Goal: Transaction & Acquisition: Purchase product/service

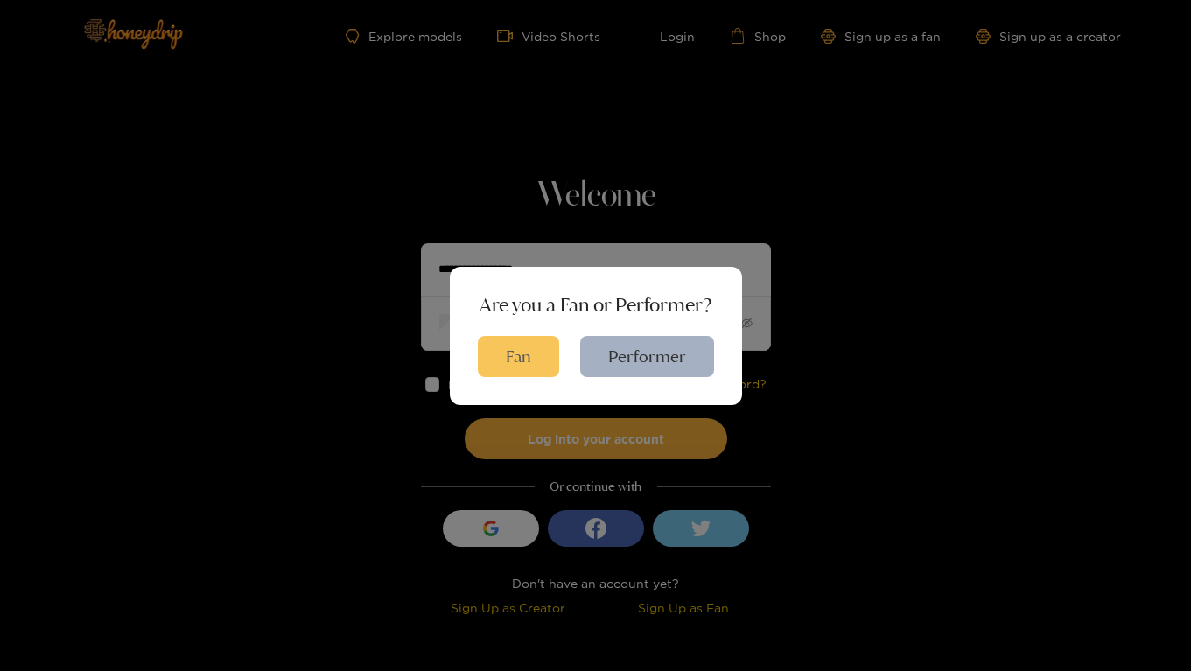
click at [520, 353] on button "Fan" at bounding box center [518, 356] width 81 height 41
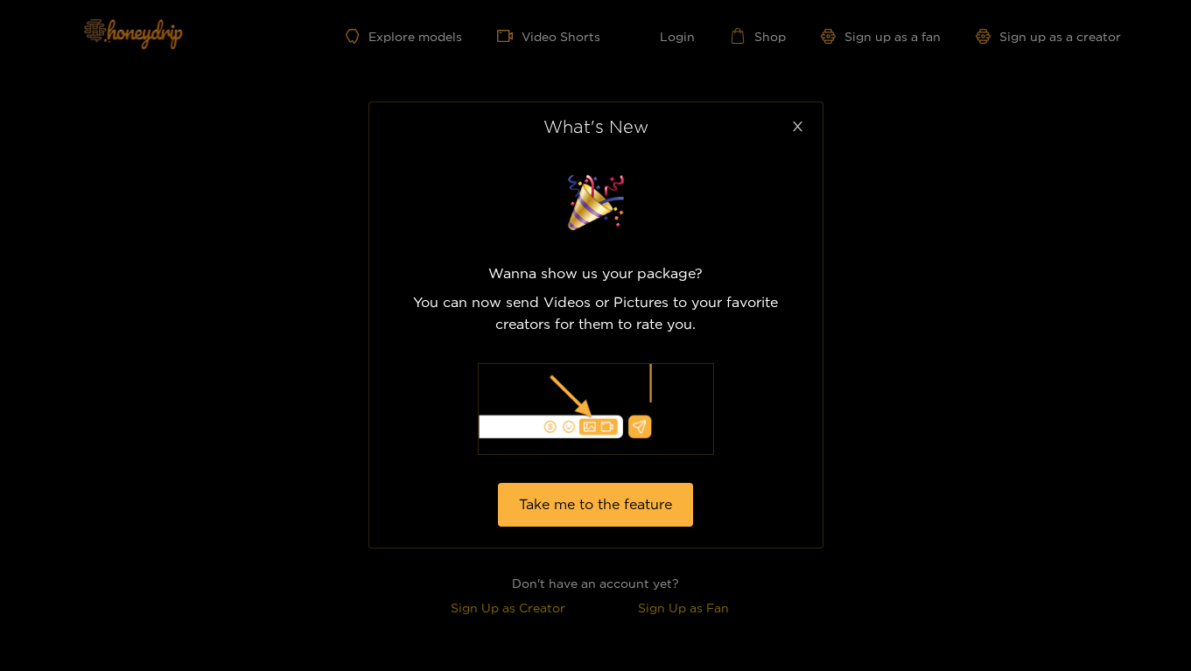
click at [801, 133] on span "Close" at bounding box center [797, 126] width 49 height 49
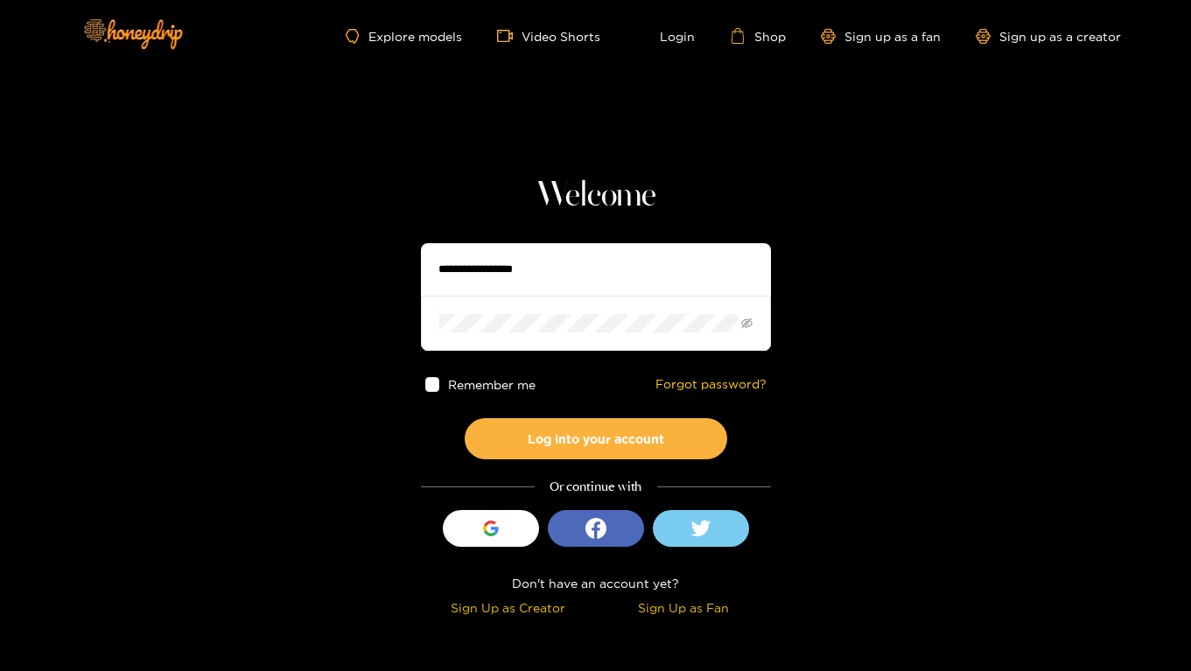
click at [635, 252] on input "text" at bounding box center [596, 269] width 350 height 52
type input "**********"
click at [465, 418] on button "Log into your account" at bounding box center [596, 438] width 262 height 41
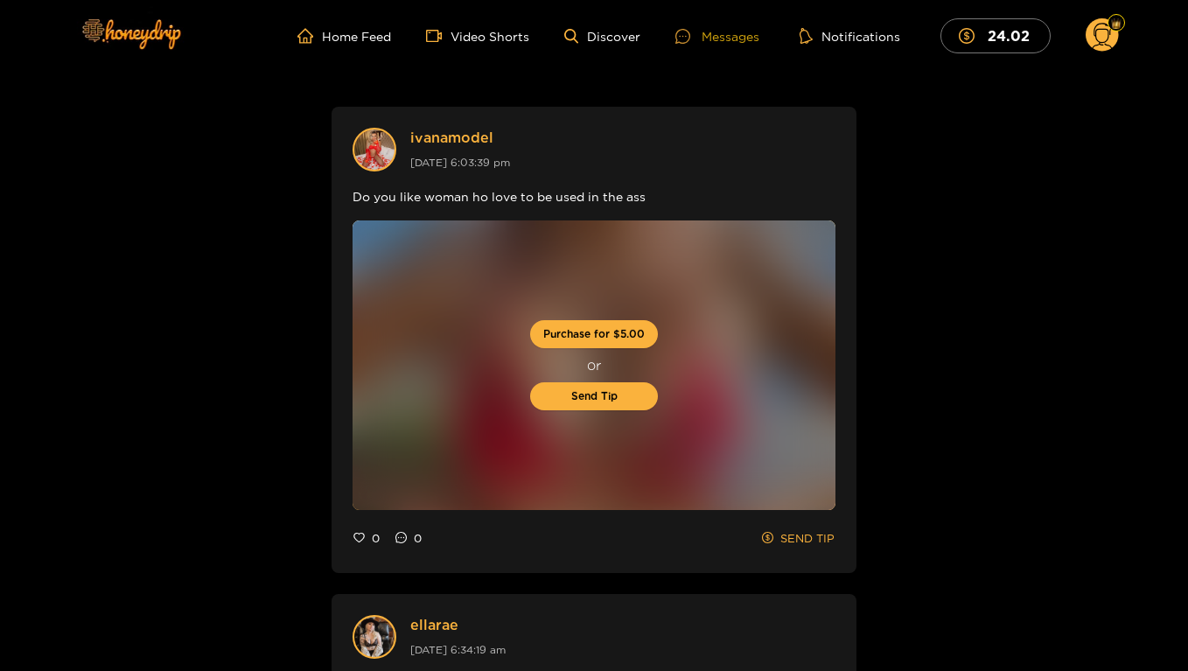
click at [747, 37] on div "Messages" at bounding box center [717, 36] width 84 height 20
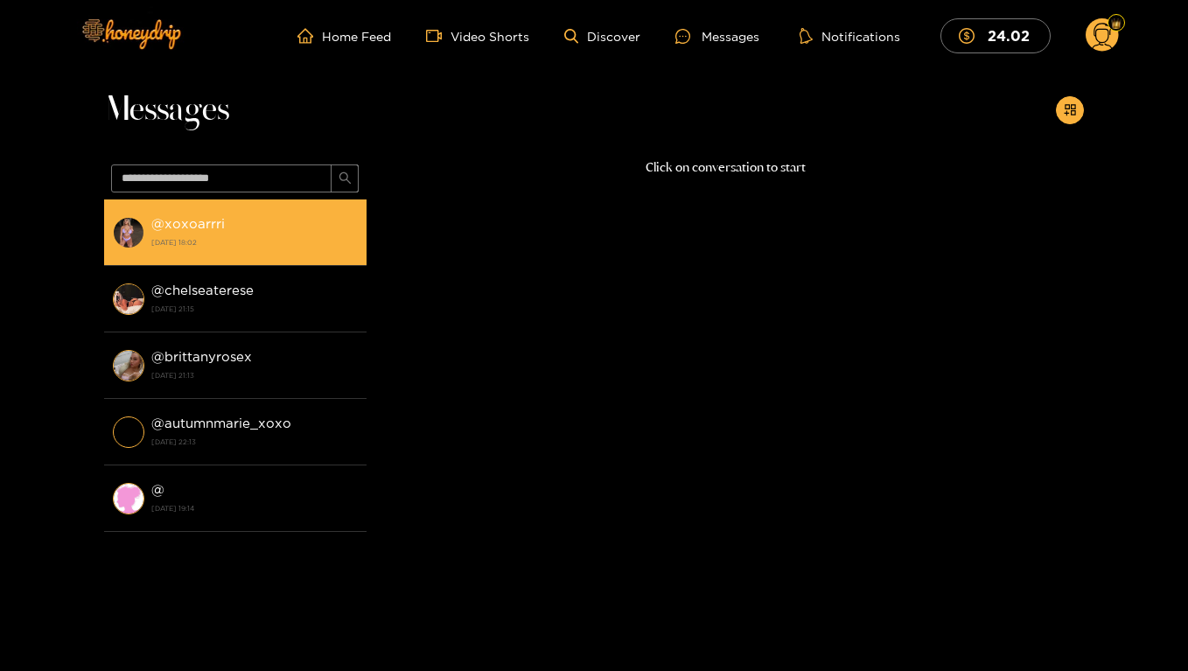
click at [259, 227] on div "@ xoxoarrri [DATE] 18:02" at bounding box center [254, 232] width 206 height 39
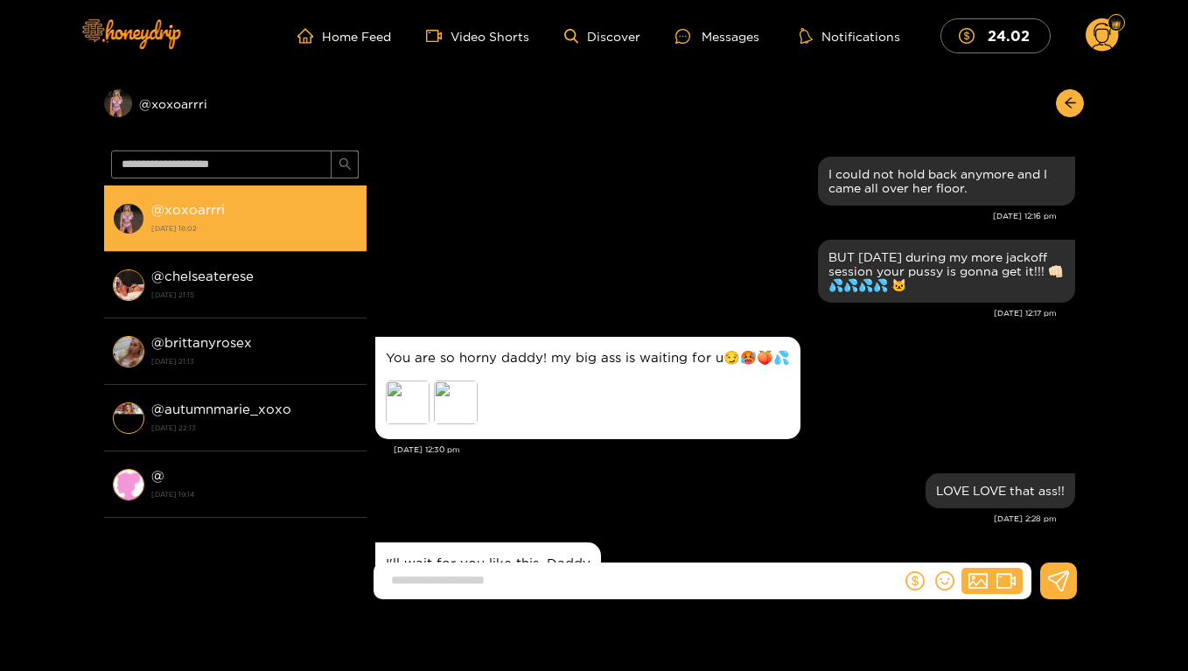
scroll to position [2234, 0]
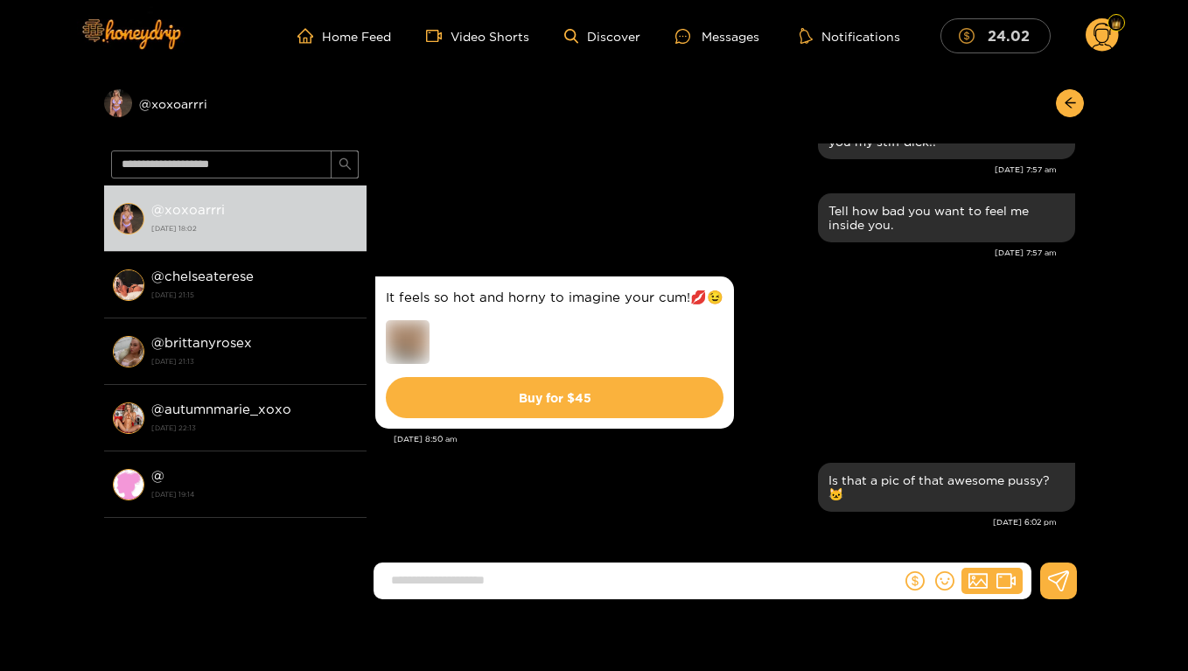
click at [982, 37] on span "dollar" at bounding box center [971, 36] width 24 height 16
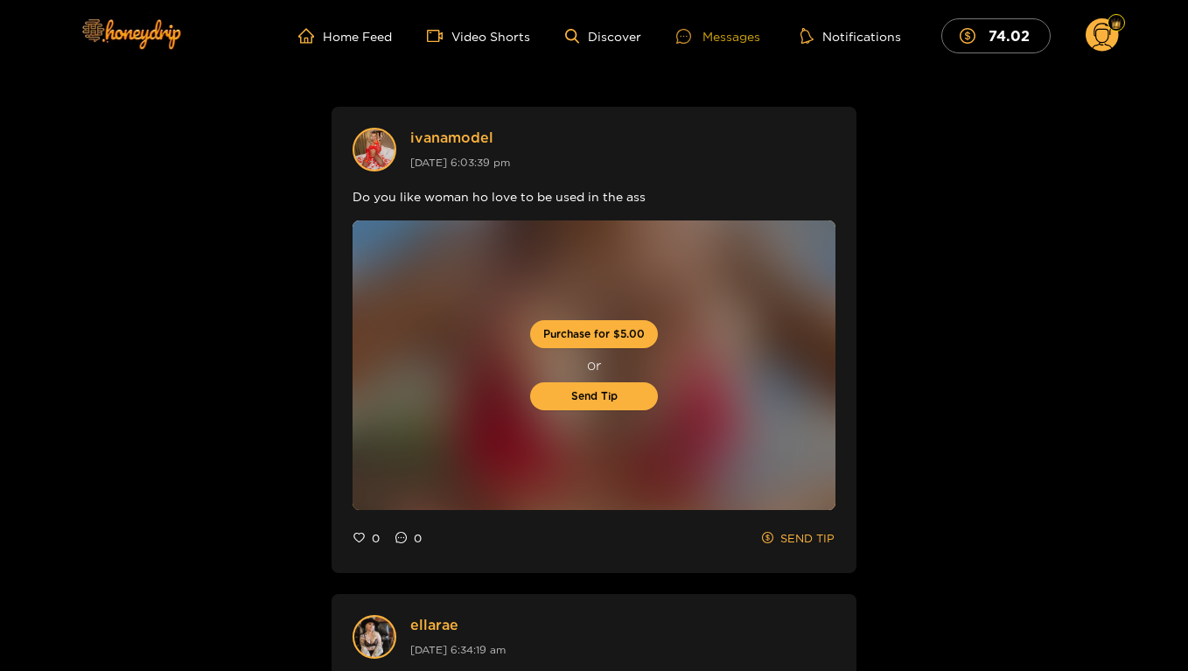
click at [733, 38] on div "Messages" at bounding box center [718, 36] width 84 height 20
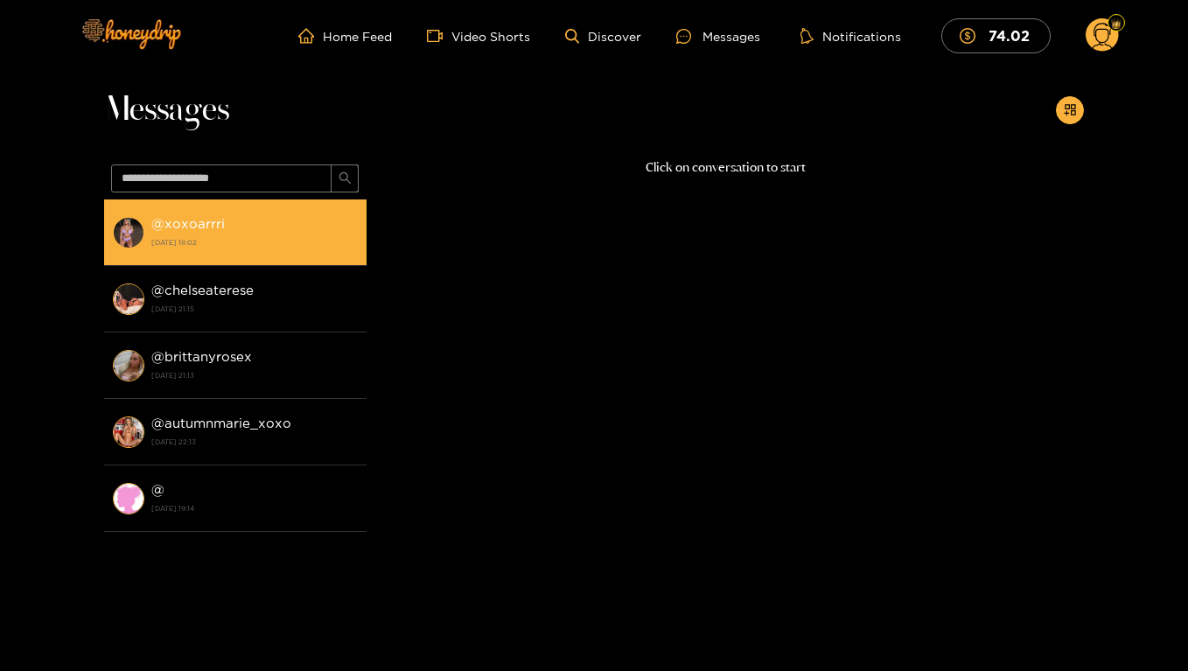
click at [276, 226] on div "@ xoxoarrri 20 September 2025 18:02" at bounding box center [254, 232] width 206 height 39
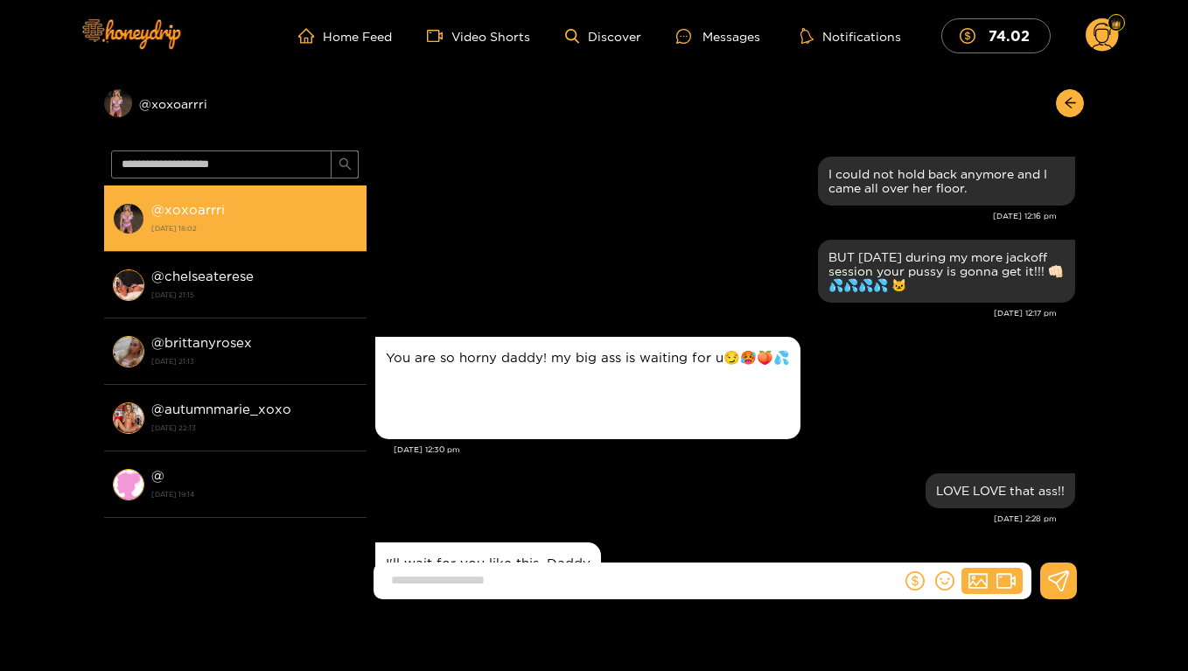
scroll to position [2234, 0]
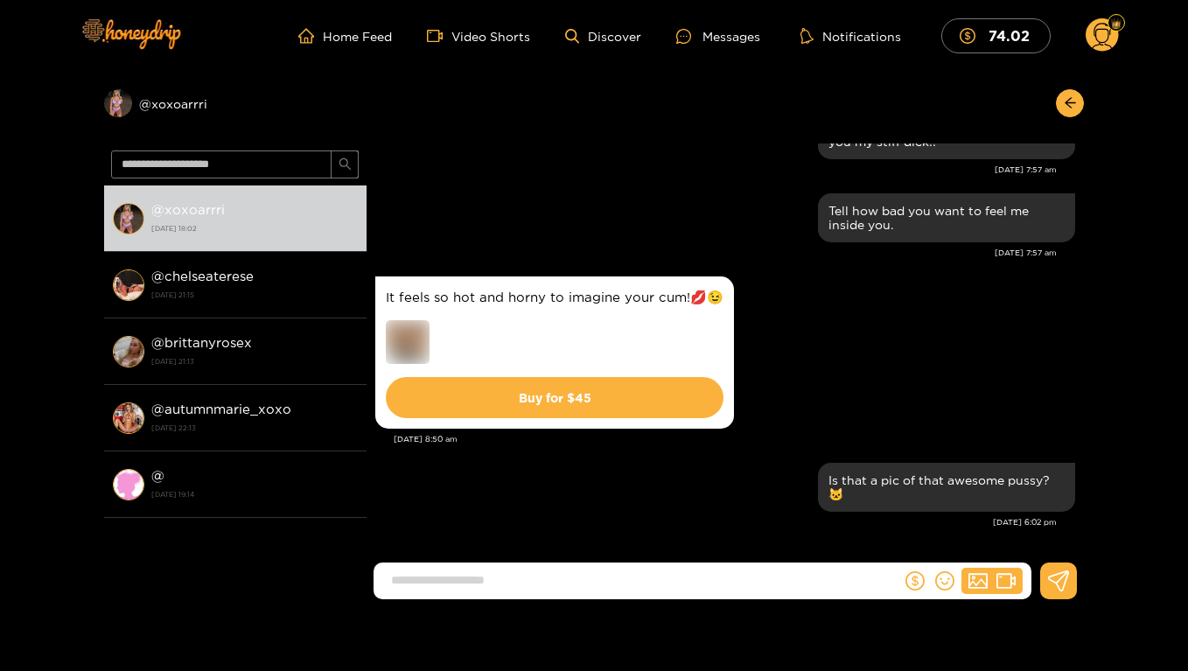
click at [417, 340] on img at bounding box center [408, 342] width 44 height 44
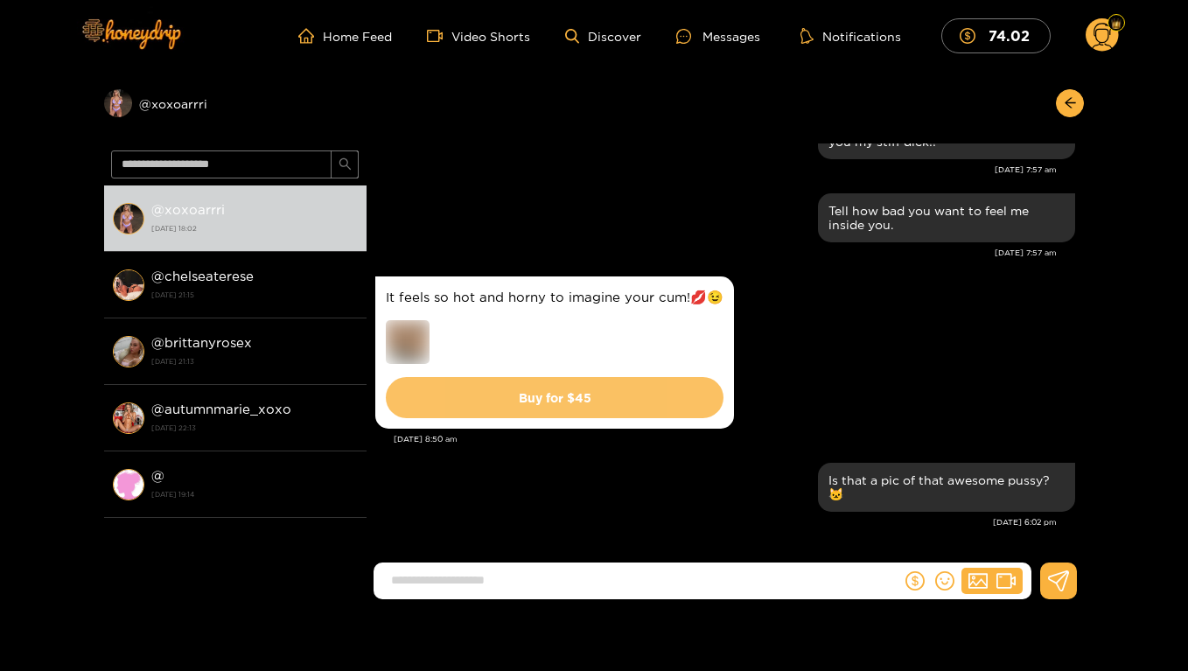
click at [473, 384] on button "Buy for $ 45" at bounding box center [555, 397] width 338 height 41
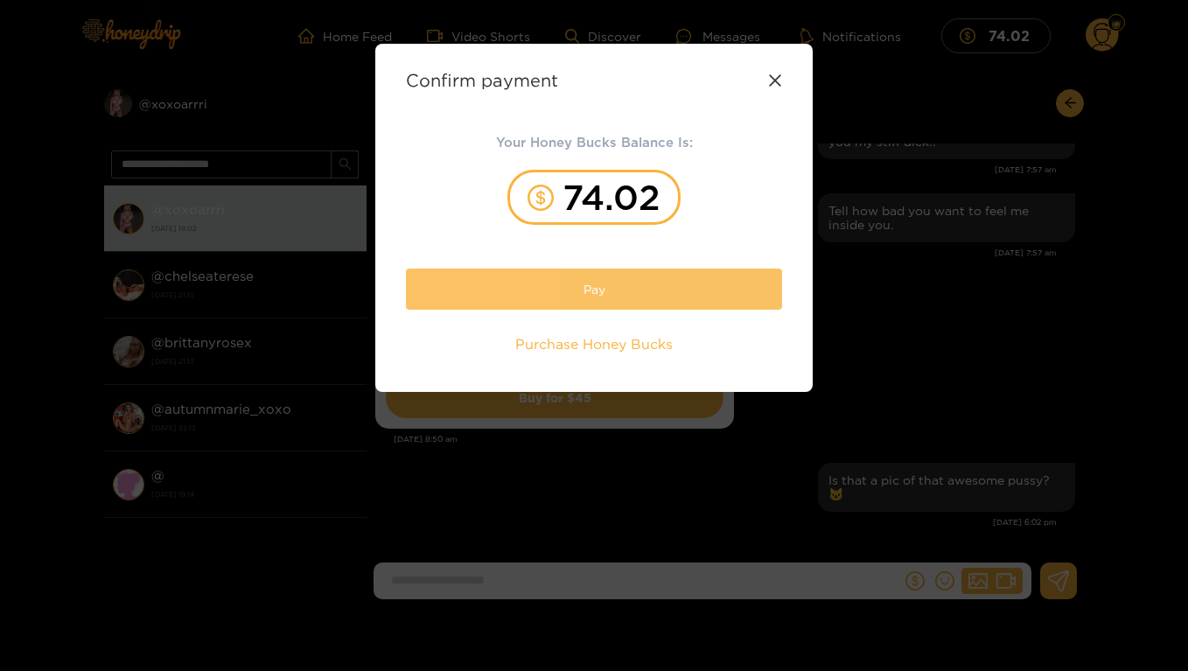
click at [573, 279] on button "Pay" at bounding box center [594, 289] width 376 height 41
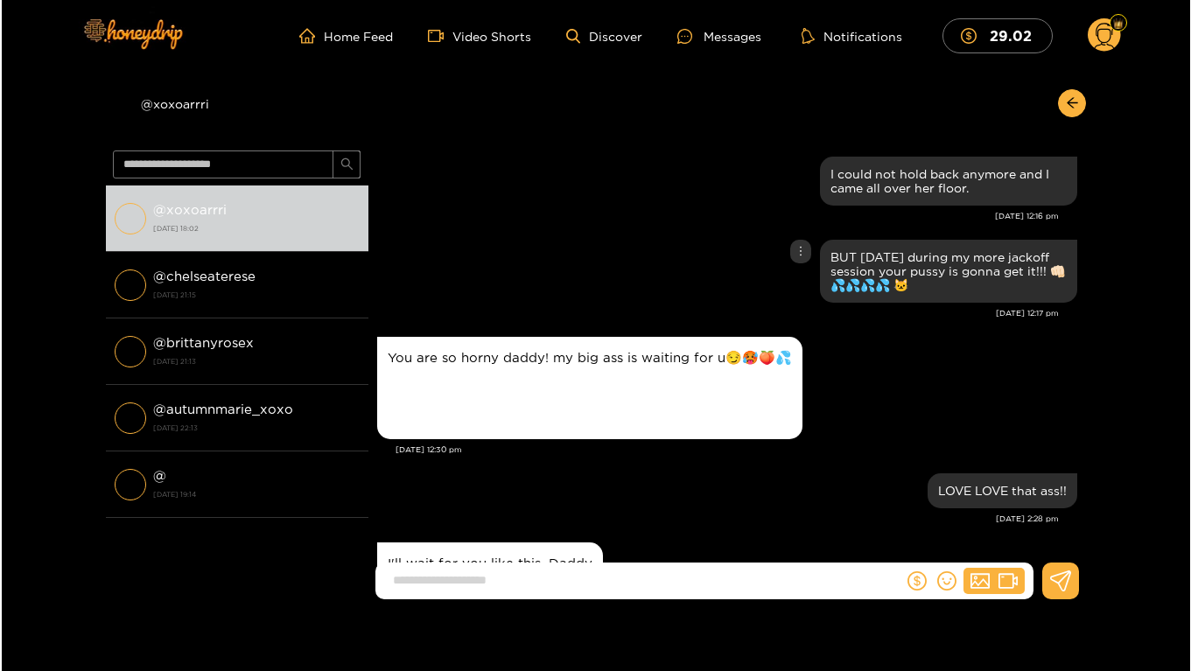
scroll to position [2185, 0]
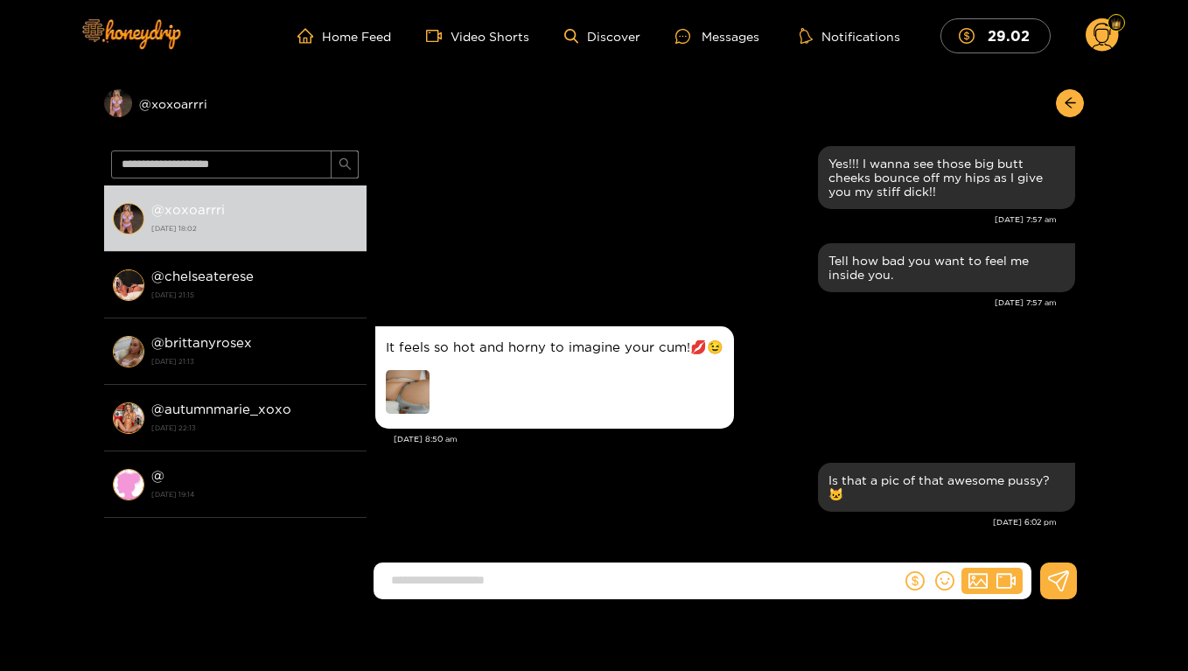
click at [416, 394] on img at bounding box center [408, 392] width 44 height 44
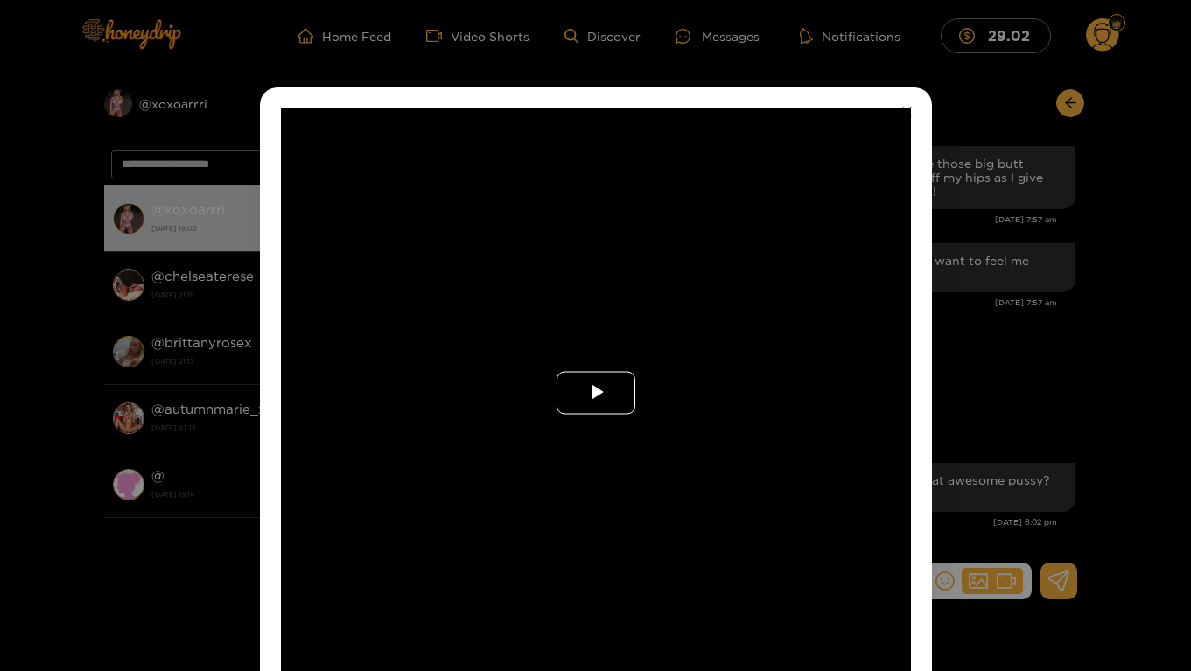
click at [596, 393] on span "Video Player" at bounding box center [596, 393] width 0 height 0
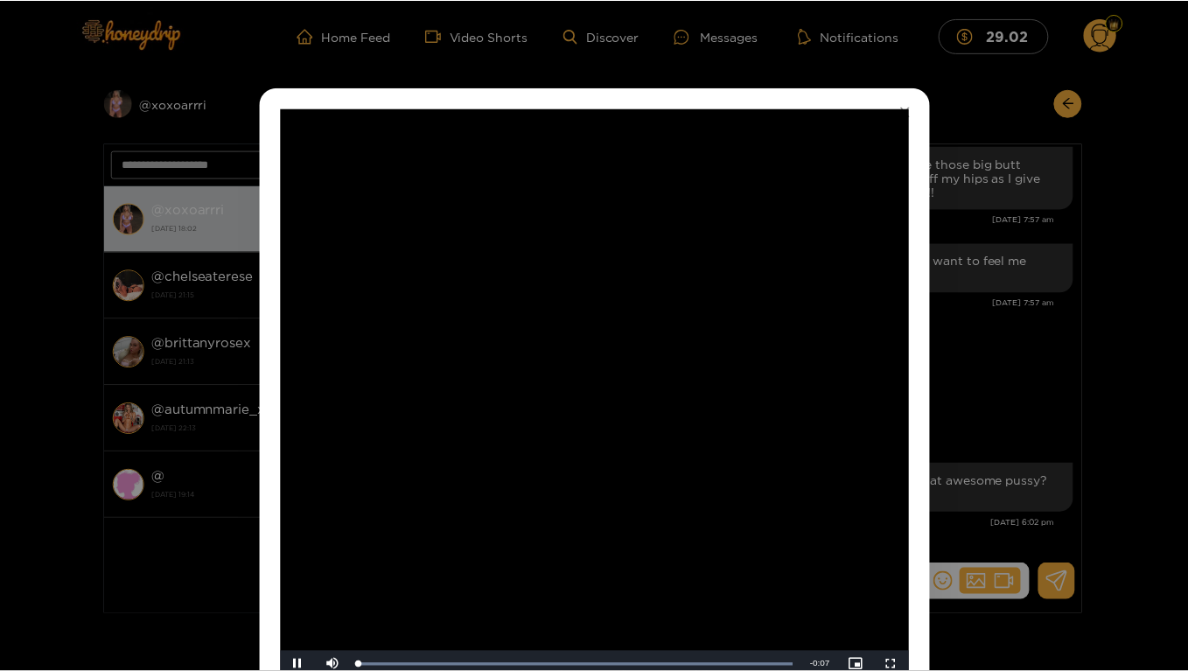
scroll to position [6, 0]
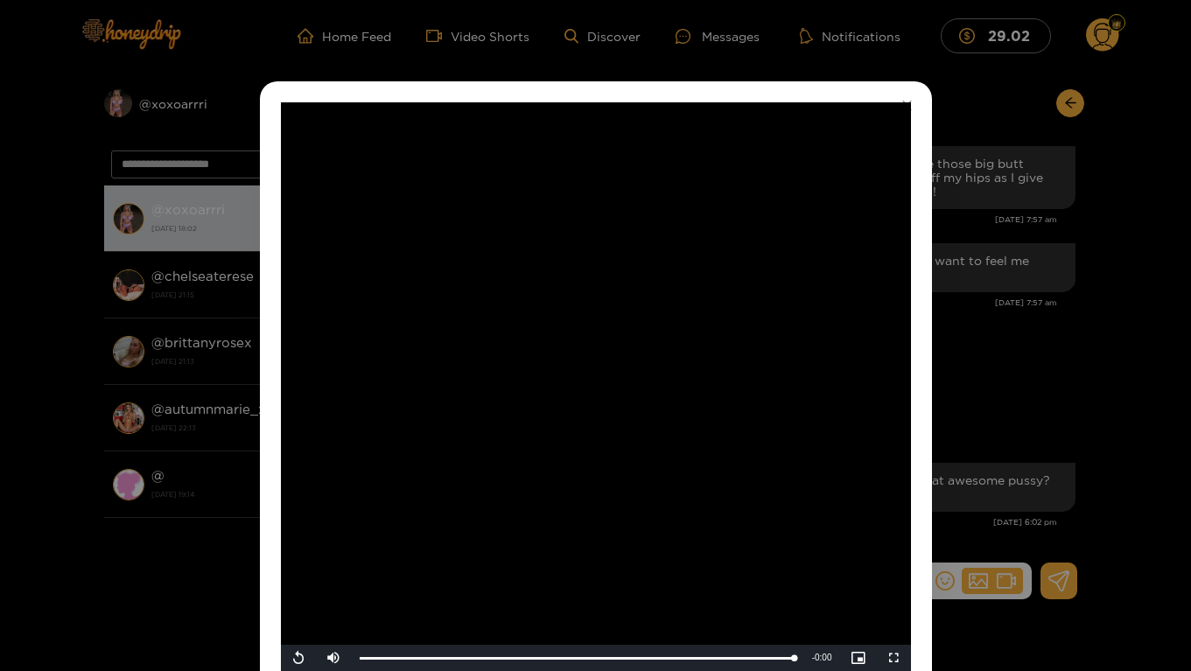
click at [1111, 353] on div "**********" at bounding box center [595, 335] width 1191 height 671
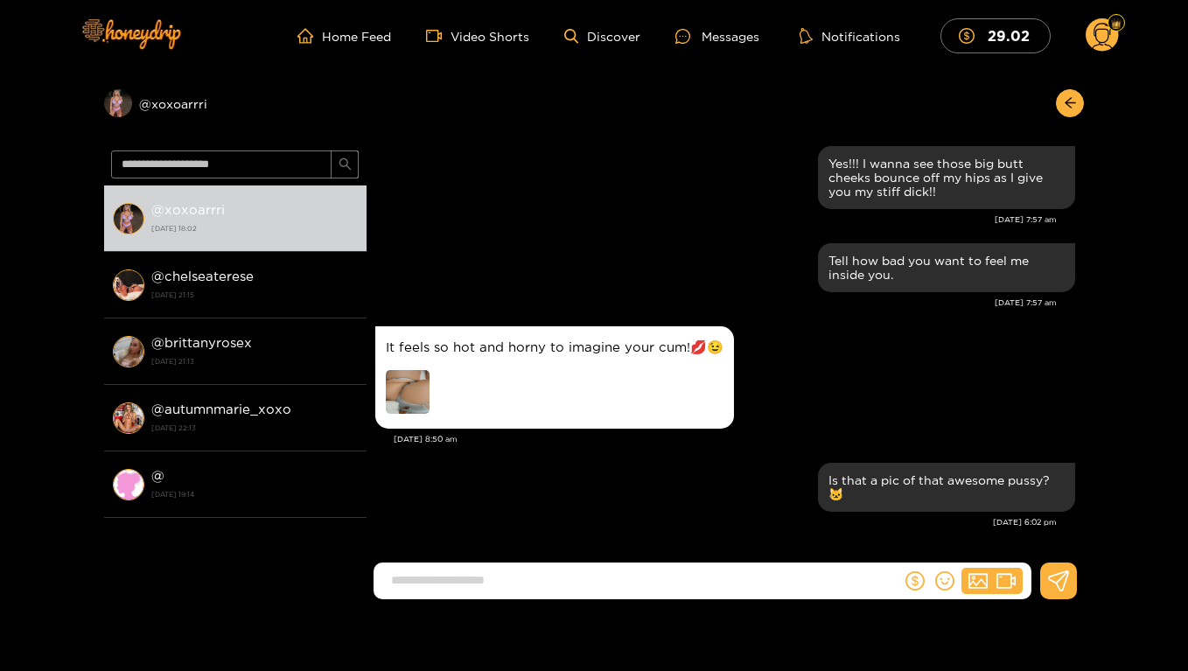
drag, startPoint x: 1083, startPoint y: 520, endPoint x: 1079, endPoint y: 478, distance: 42.2
click at [1079, 478] on div "[PERSON_NAME] I could not hold back anymore and I came all over her floor. [DAT…" at bounding box center [725, 355] width 717 height 424
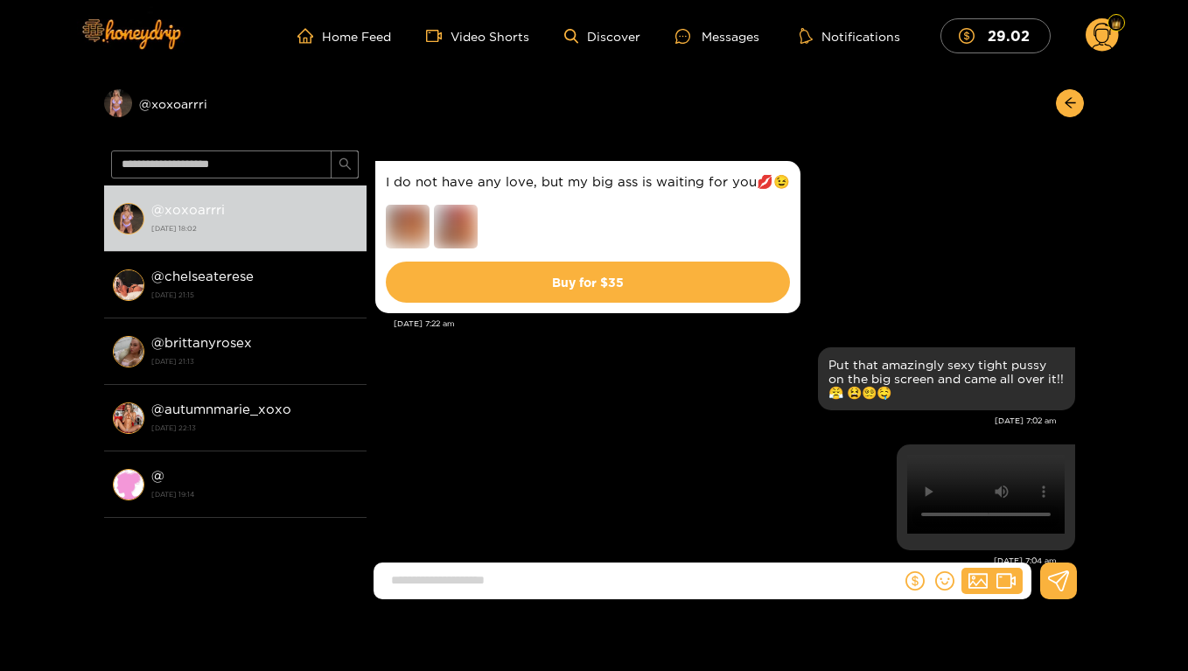
scroll to position [1442, 0]
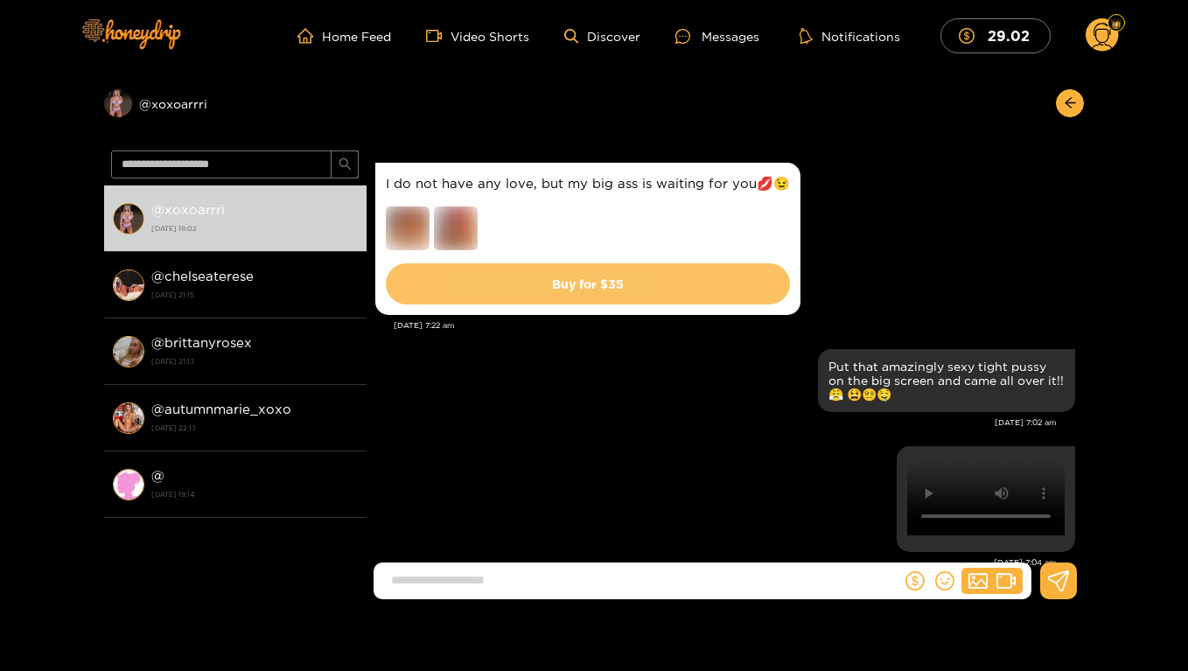
click at [716, 295] on button "Buy for $ 35" at bounding box center [588, 283] width 404 height 41
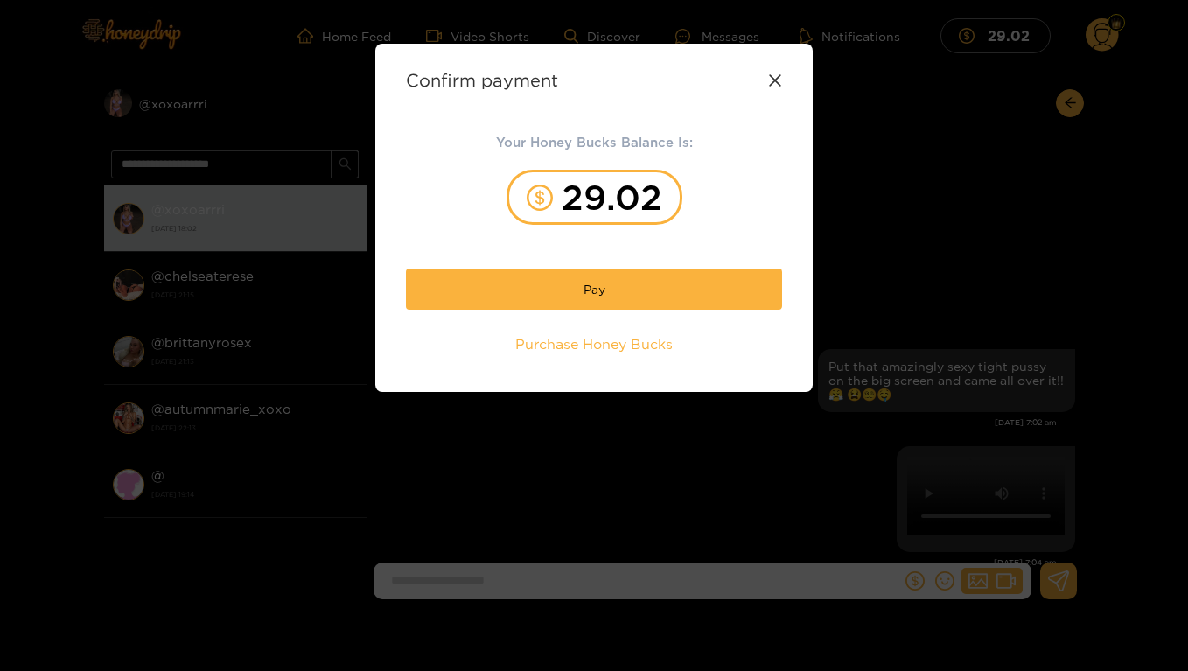
click at [773, 87] on div "Confirm payment" at bounding box center [594, 80] width 376 height 20
click at [779, 79] on icon at bounding box center [775, 80] width 14 height 14
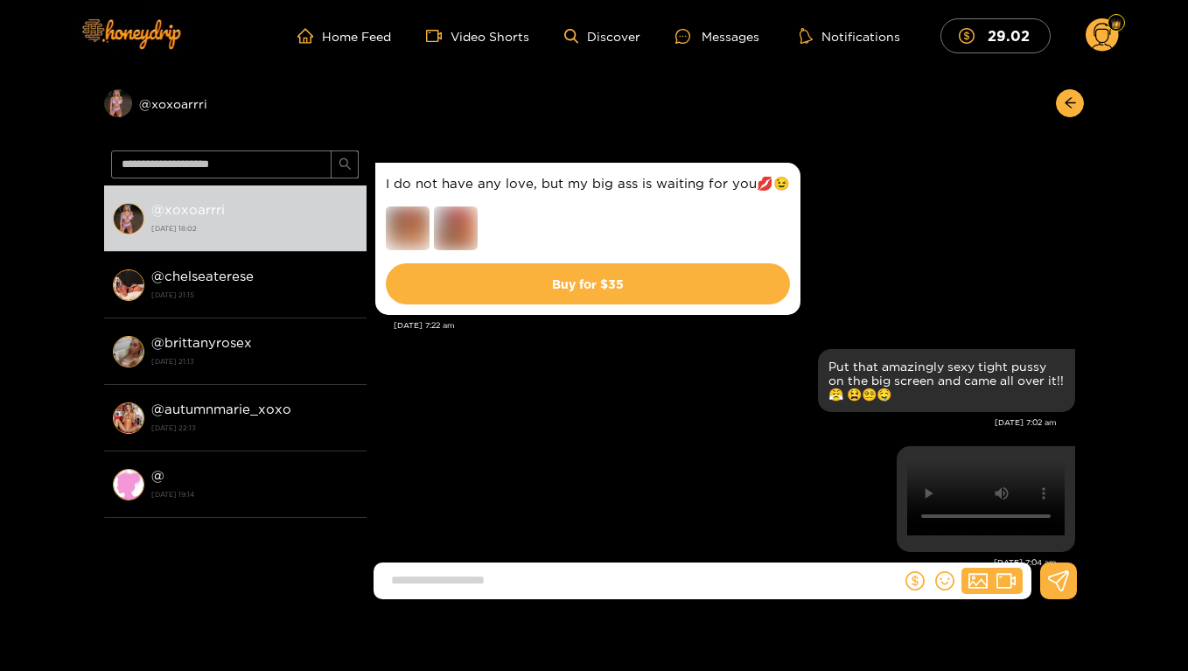
click at [1084, 312] on div "Preview @ xoxoarrri @ xoxoarrri [DATE] 18:02 @ chelseaterese [DATE] 21:15 @ [GE…" at bounding box center [594, 343] width 1188 height 542
click at [1084, 306] on div "Preview @ xoxoarrri @ xoxoarrri [DATE] 18:02 @ chelseaterese [DATE] 21:15 @ [GE…" at bounding box center [594, 343] width 1188 height 542
click at [1080, 310] on div "[PERSON_NAME] I could not hold back anymore and I came all over her floor. [DAT…" at bounding box center [725, 6] width 717 height 2609
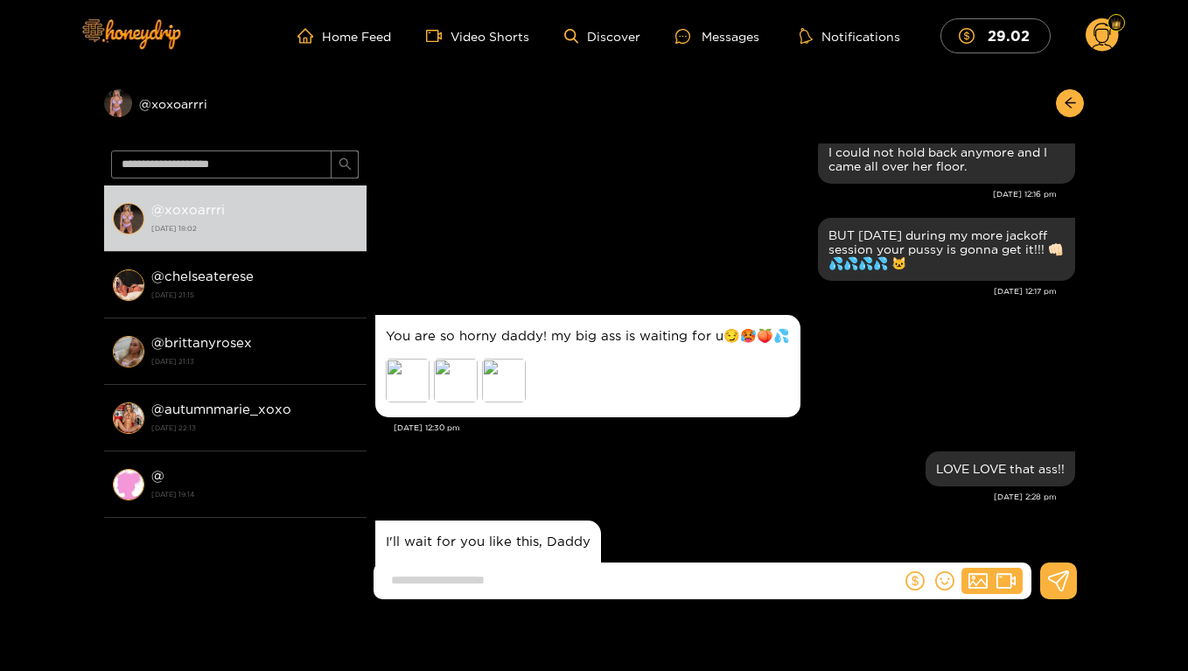
scroll to position [0, 0]
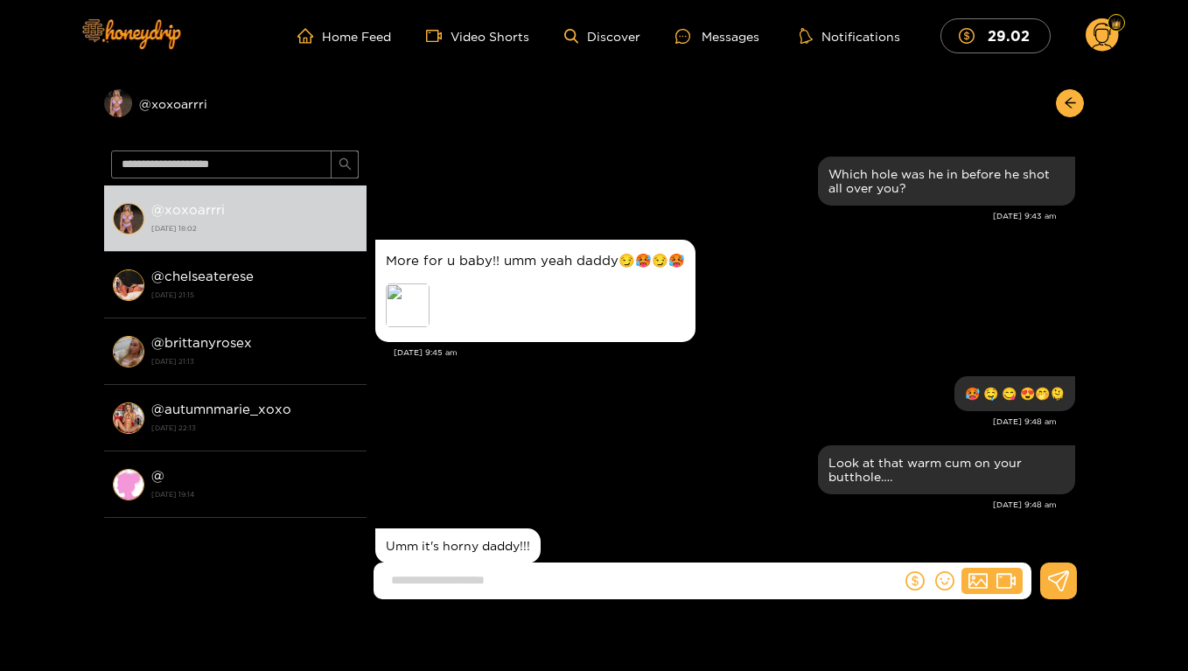
drag, startPoint x: 1084, startPoint y: 171, endPoint x: 1083, endPoint y: 196, distance: 25.4
click at [1084, 194] on div "Preview @ xoxoarrri @ xoxoarrri [DATE] 18:02 @ chelseaterese [DATE] 21:15 @ [GE…" at bounding box center [594, 343] width 1188 height 542
click at [1083, 196] on div "[PERSON_NAME] Which hole was he in before he shot all over you? [DATE] 9:43 am …" at bounding box center [725, 355] width 717 height 424
drag, startPoint x: 1084, startPoint y: 153, endPoint x: 1083, endPoint y: 209, distance: 56.0
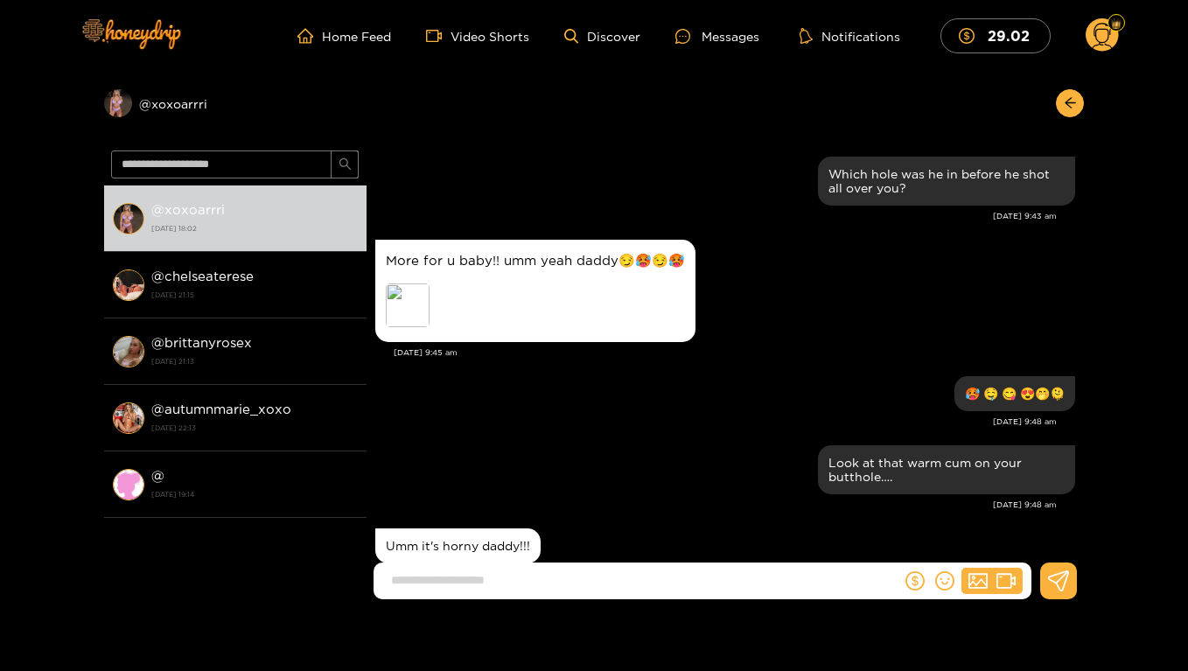
click at [1083, 209] on div "Preview @ xoxoarrri @ xoxoarrri [DATE] 18:02 @ chelseaterese [DATE] 21:15 @ [GE…" at bounding box center [594, 343] width 1188 height 542
click at [407, 305] on div "Preview" at bounding box center [408, 305] width 44 height 44
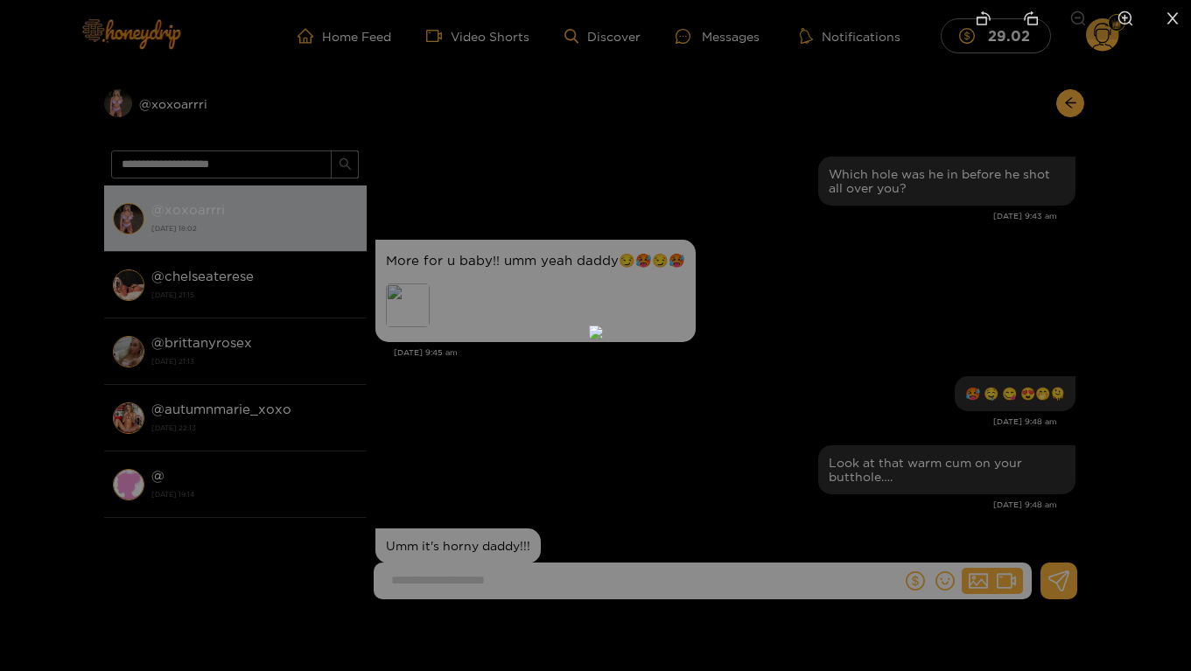
click at [903, 317] on div at bounding box center [595, 335] width 1191 height 671
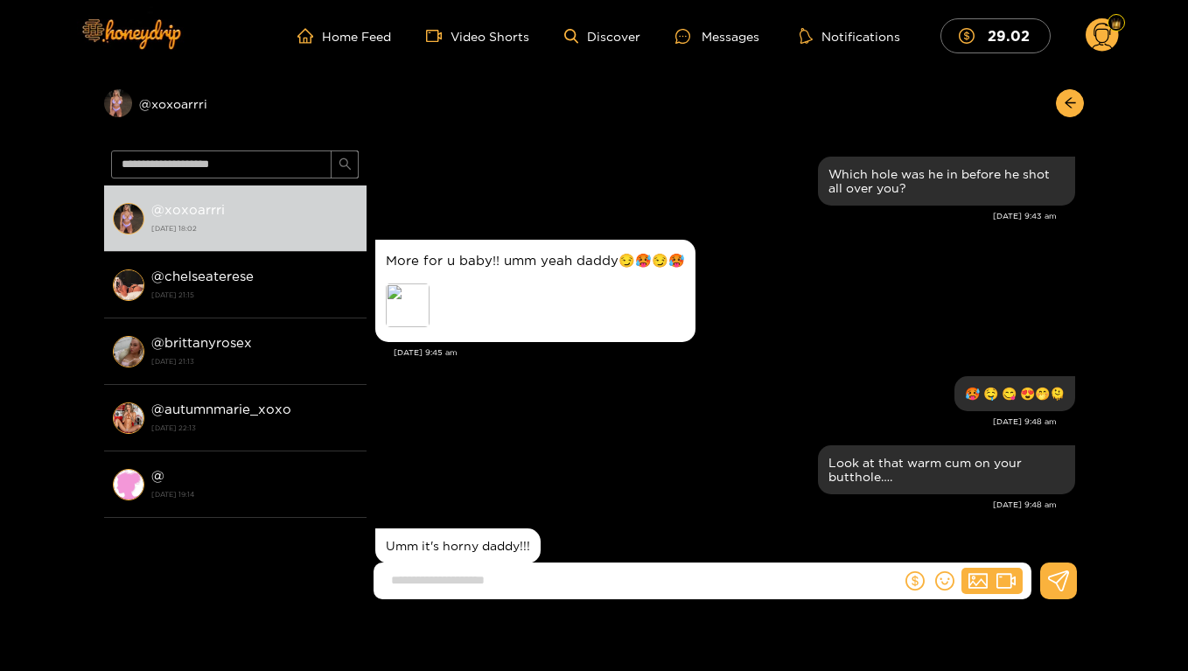
click at [1083, 163] on div "[PERSON_NAME] Which hole was he in before he shot all over you? [DATE] 9:43 am …" at bounding box center [725, 355] width 717 height 424
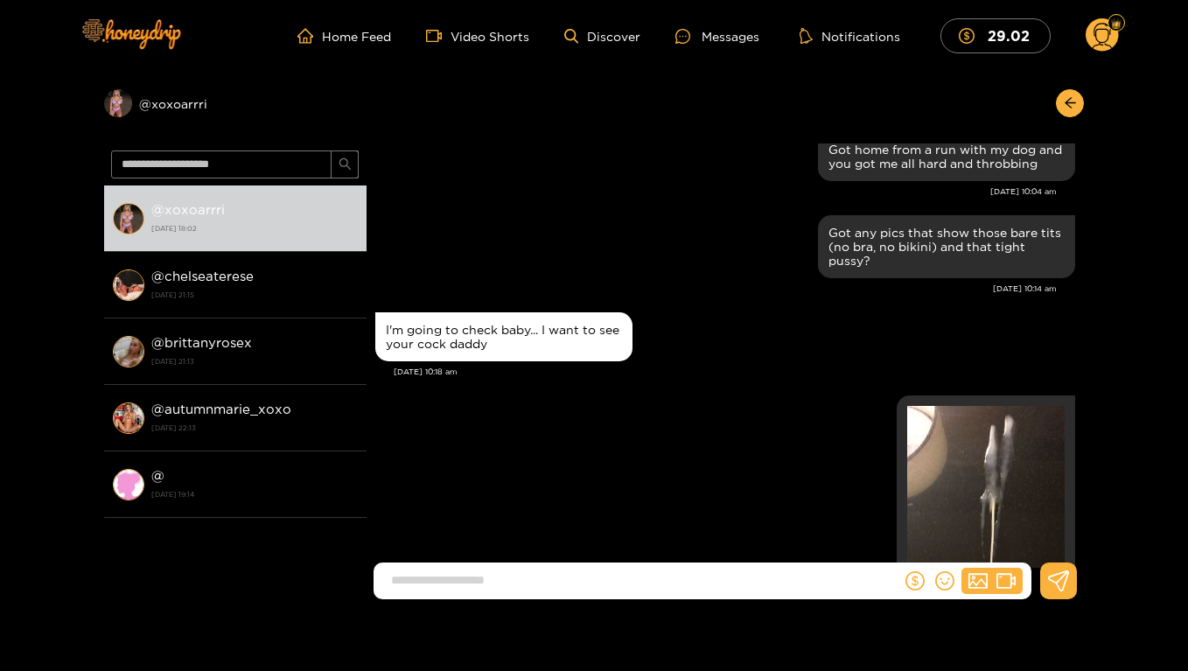
scroll to position [1184, 0]
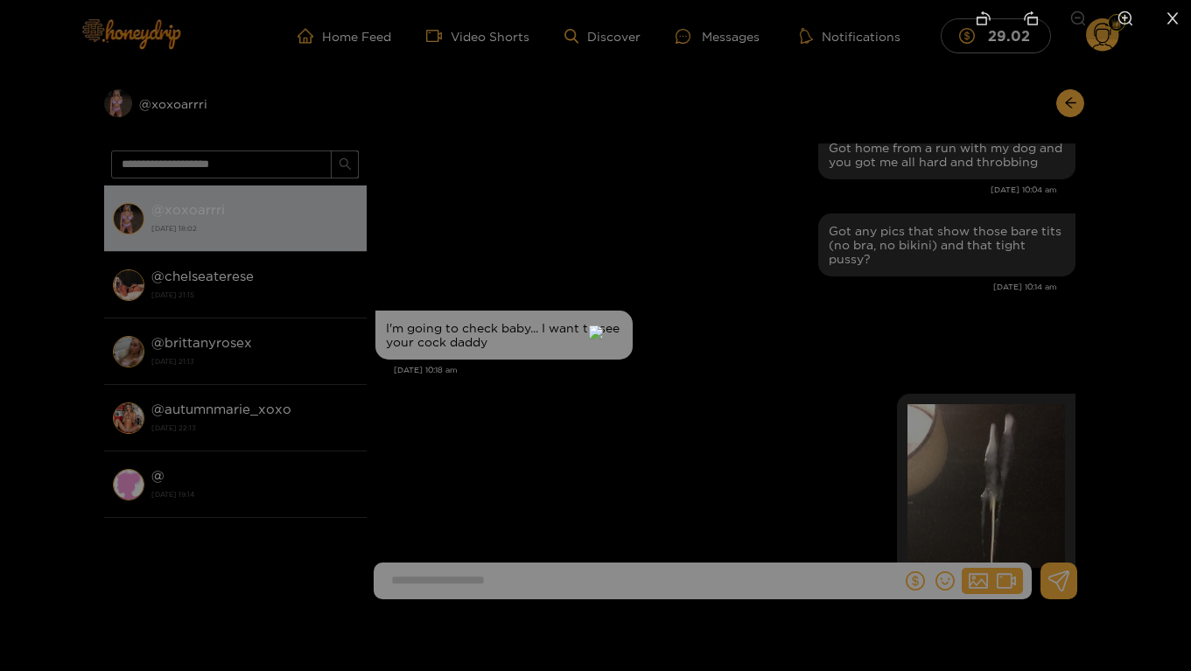
click at [954, 178] on div at bounding box center [595, 335] width 1191 height 671
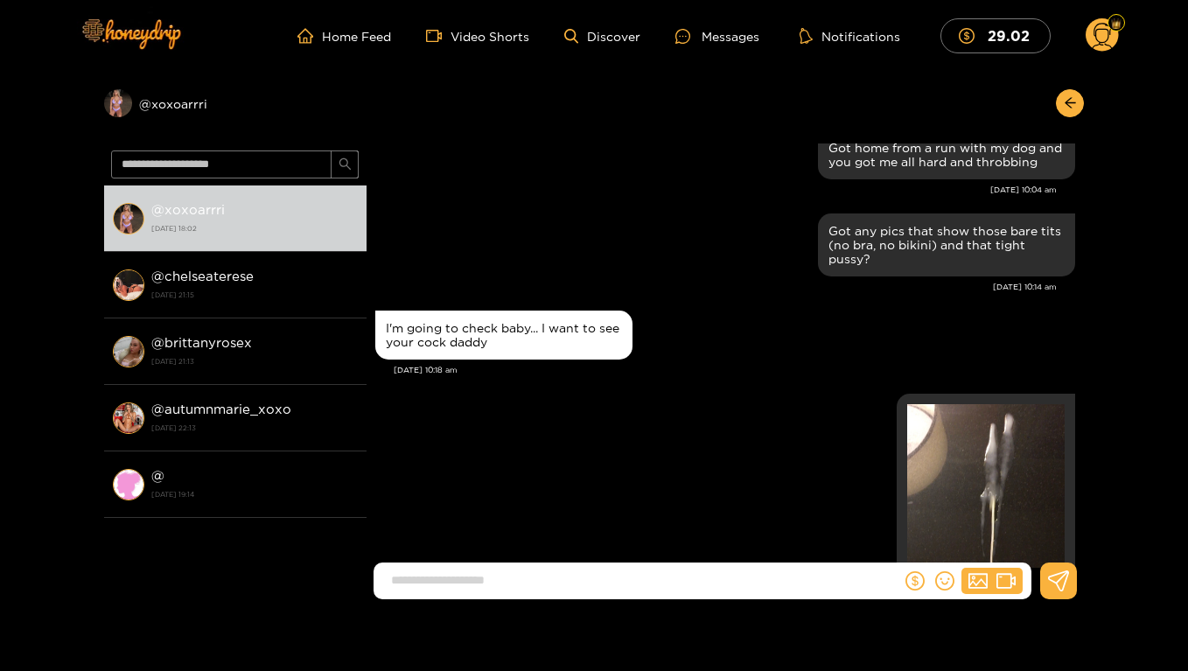
scroll to position [813, 0]
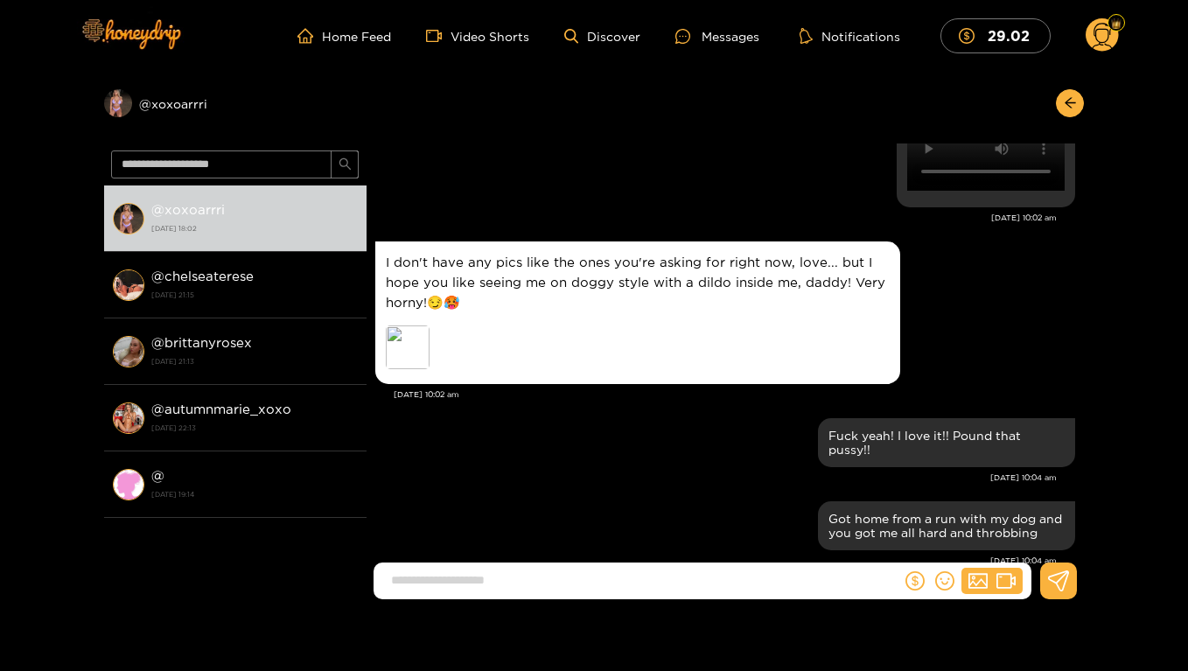
click at [1084, 176] on div "Preview @ xoxoarrri @ xoxoarrri [DATE] 18:02 @ chelseaterese [DATE] 21:15 @ [GE…" at bounding box center [594, 343] width 1188 height 542
click at [1084, 175] on div "Preview @ xoxoarrri @ xoxoarrri [DATE] 18:02 @ chelseaterese [DATE] 21:15 @ [GE…" at bounding box center [594, 343] width 1188 height 542
drag, startPoint x: 1084, startPoint y: 220, endPoint x: 1088, endPoint y: 190, distance: 30.9
click at [1088, 190] on div "Preview @ xoxoarrri @ xoxoarrri [DATE] 18:02 @ chelseaterese [DATE] 21:15 @ [GE…" at bounding box center [594, 343] width 1188 height 542
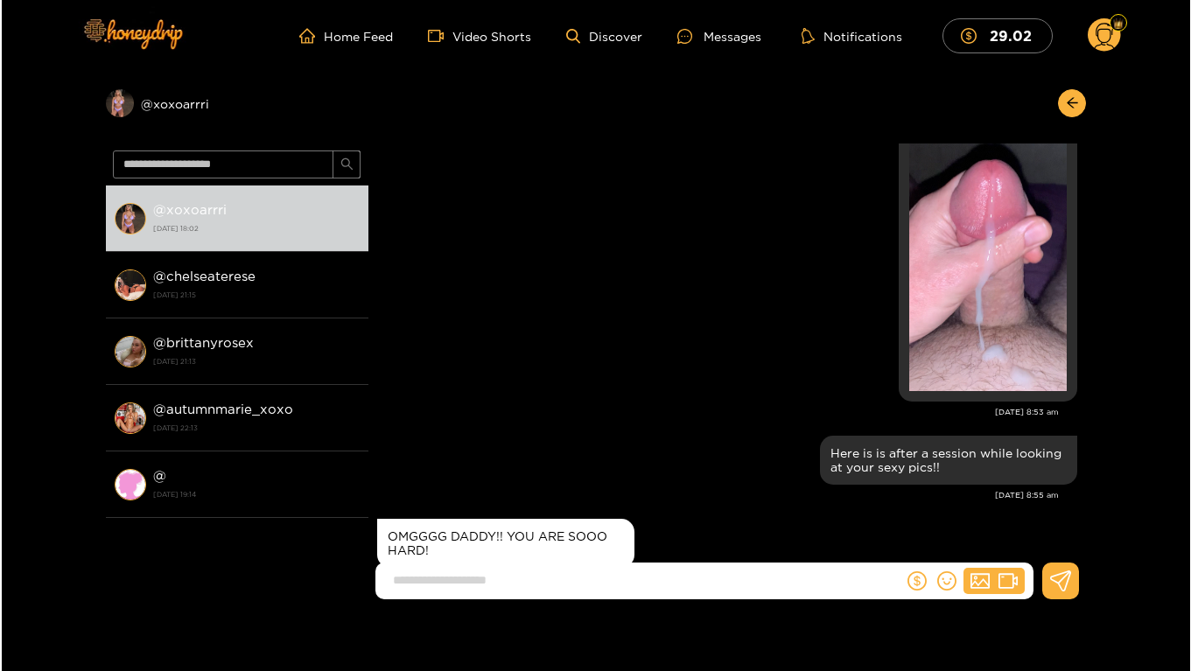
scroll to position [1856, 0]
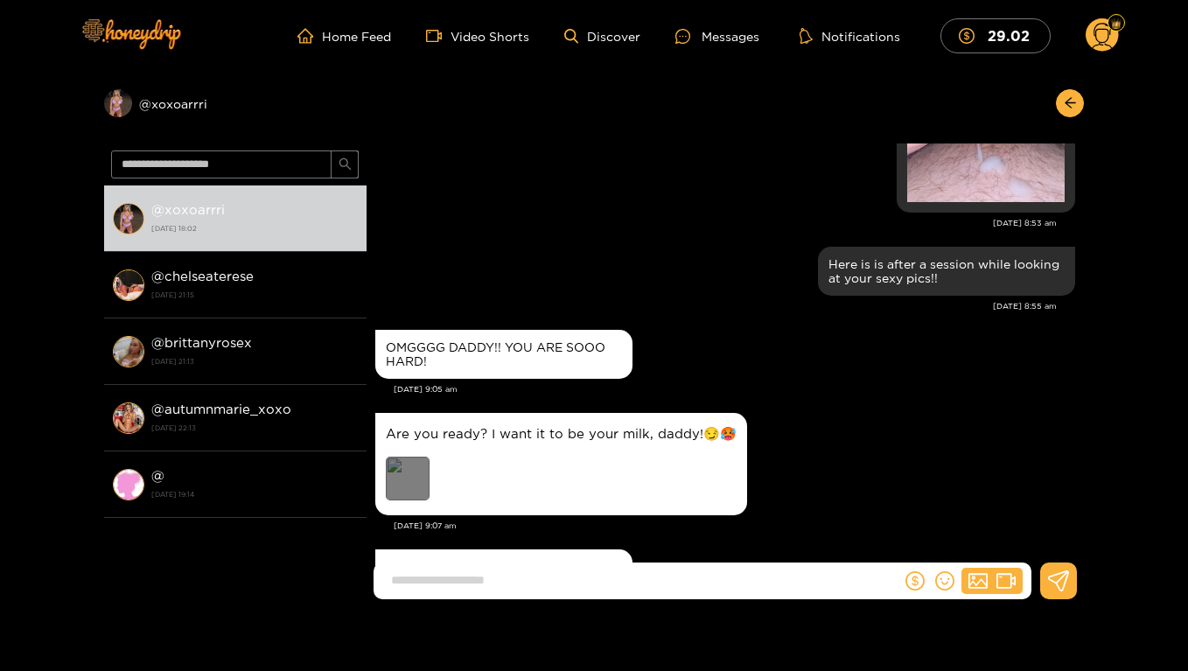
click at [403, 476] on div "Preview" at bounding box center [408, 479] width 44 height 44
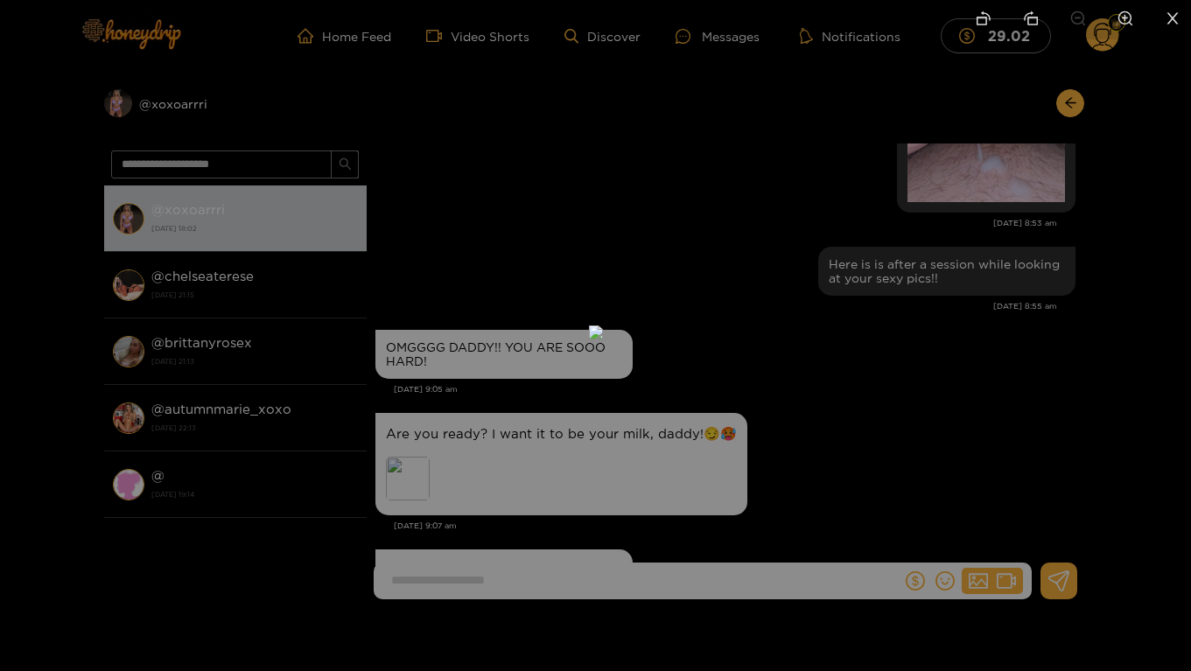
click at [1034, 22] on icon "rotate-right" at bounding box center [1031, 18] width 16 height 16
click at [985, 24] on icon "rotate-left" at bounding box center [981, 21] width 10 height 9
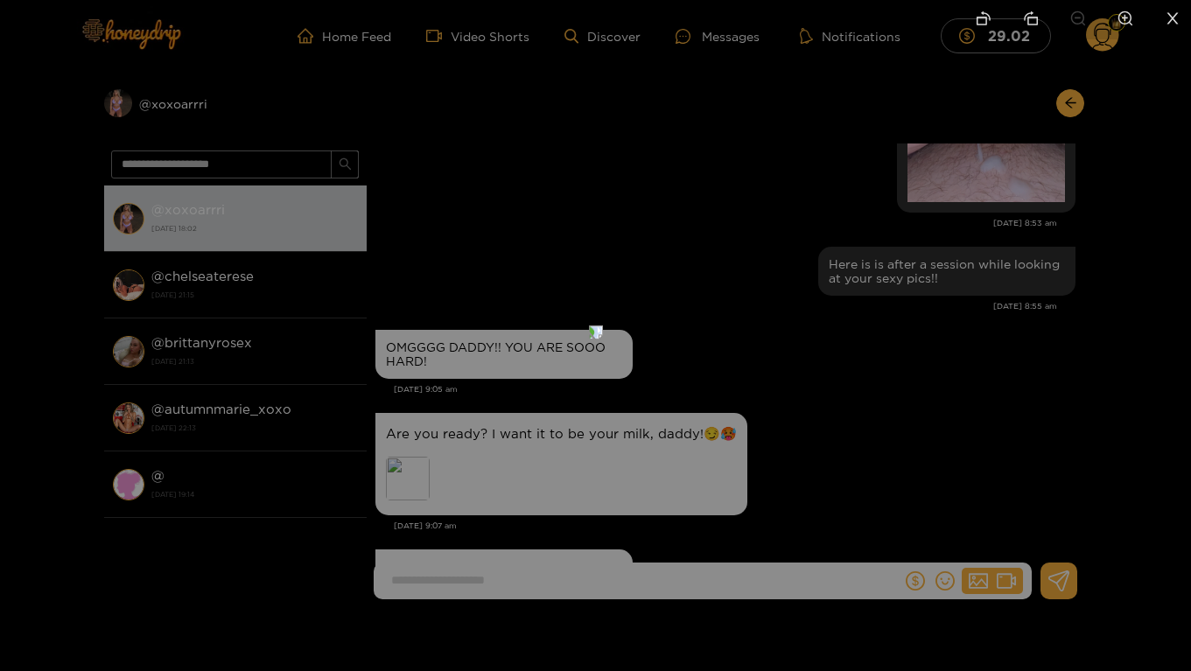
click at [1028, 22] on icon "rotate-right" at bounding box center [1031, 18] width 16 height 16
